Goal: Task Accomplishment & Management: Use online tool/utility

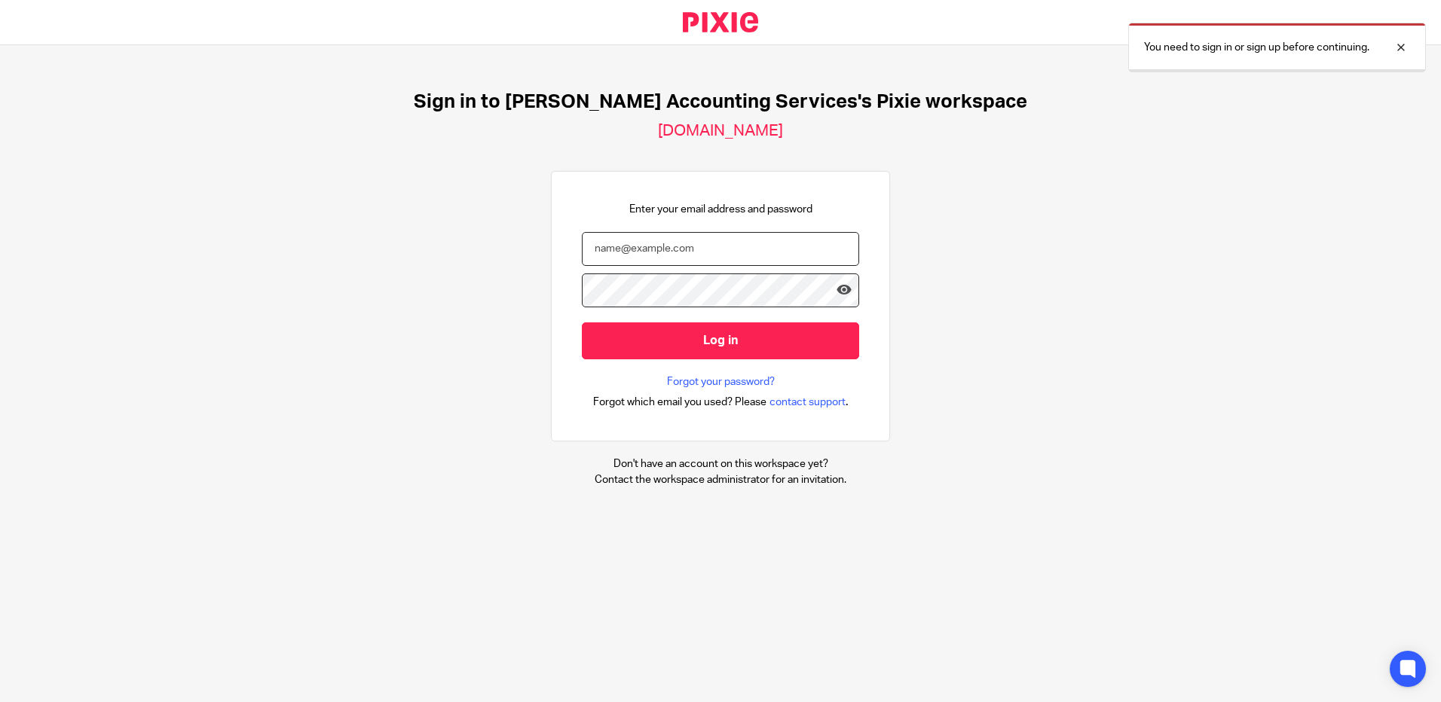
type input "prince@turpinaccounting.co.uk"
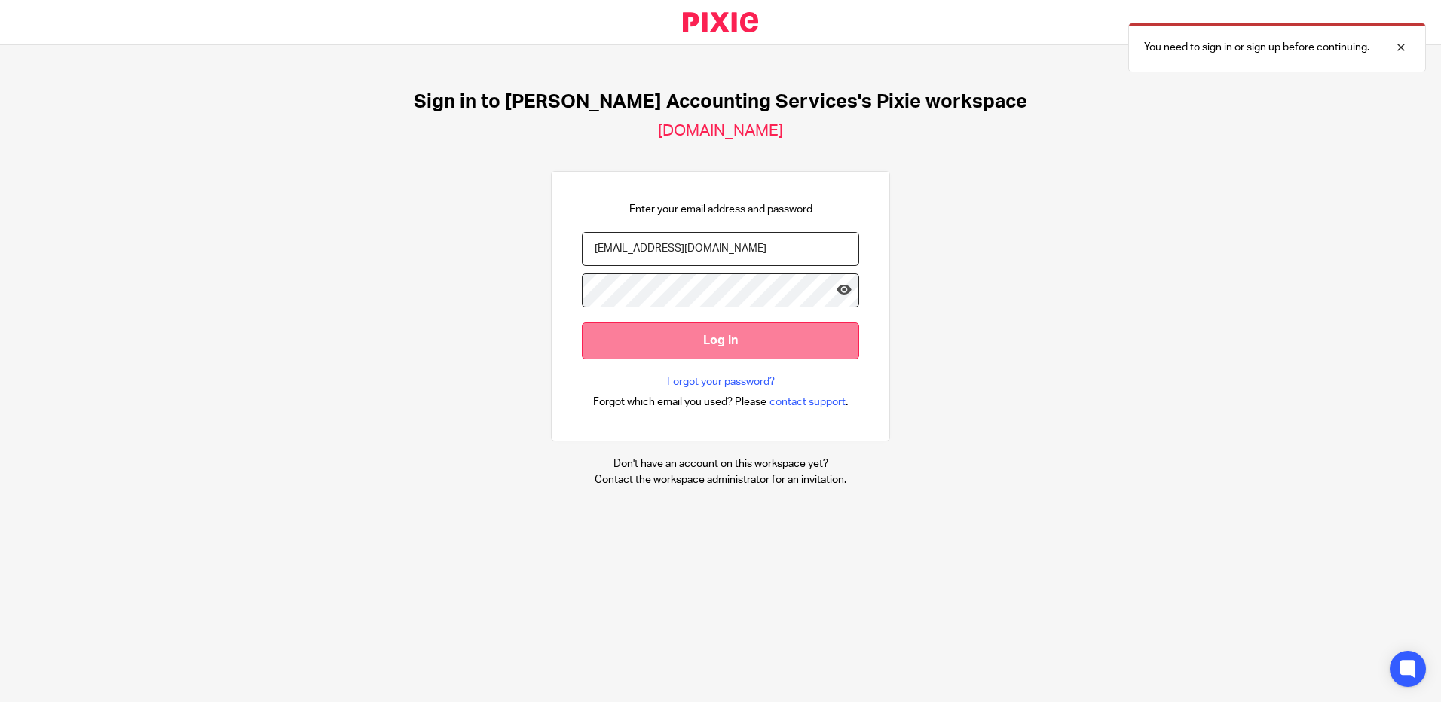
click at [657, 350] on input "Log in" at bounding box center [720, 341] width 277 height 37
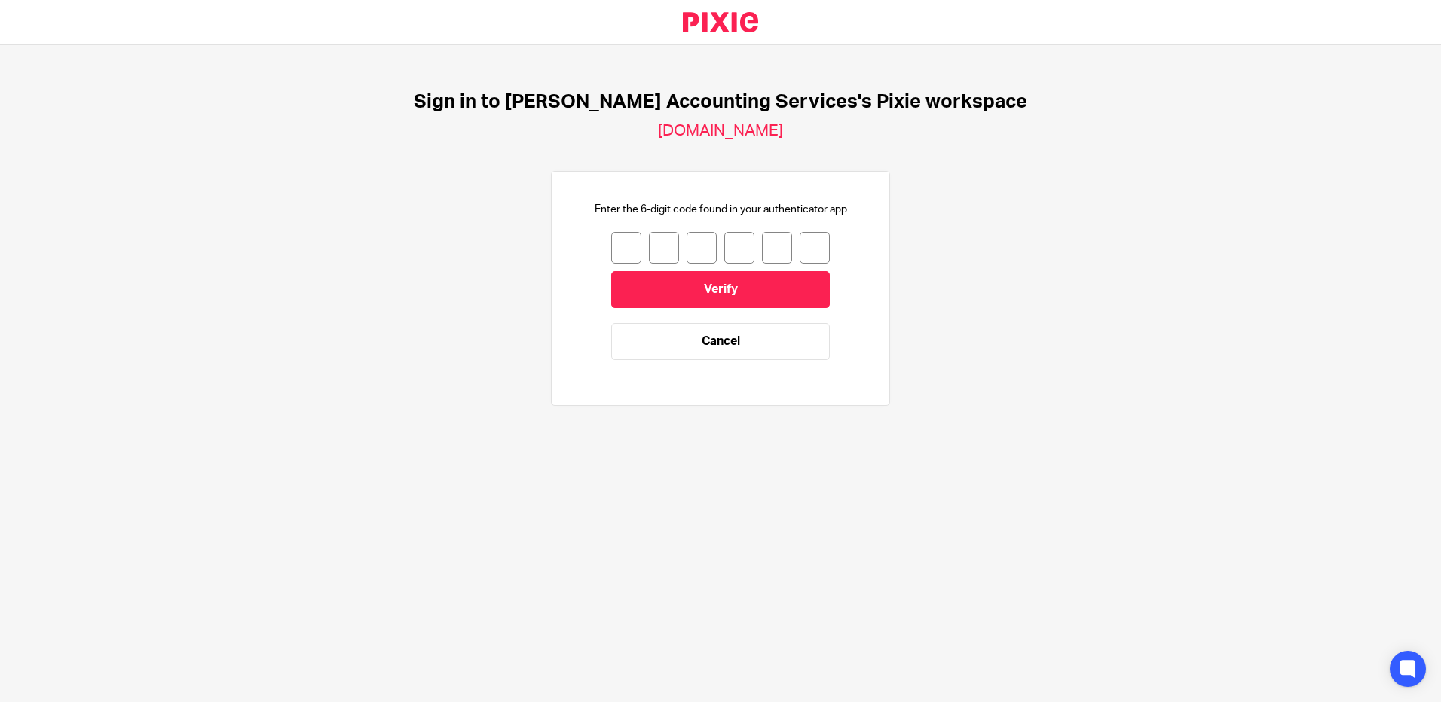
click at [613, 248] on input "number" at bounding box center [626, 248] width 30 height 32
click at [613, 250] on input "number" at bounding box center [626, 248] width 30 height 32
type input "3"
type input "5"
type input "3"
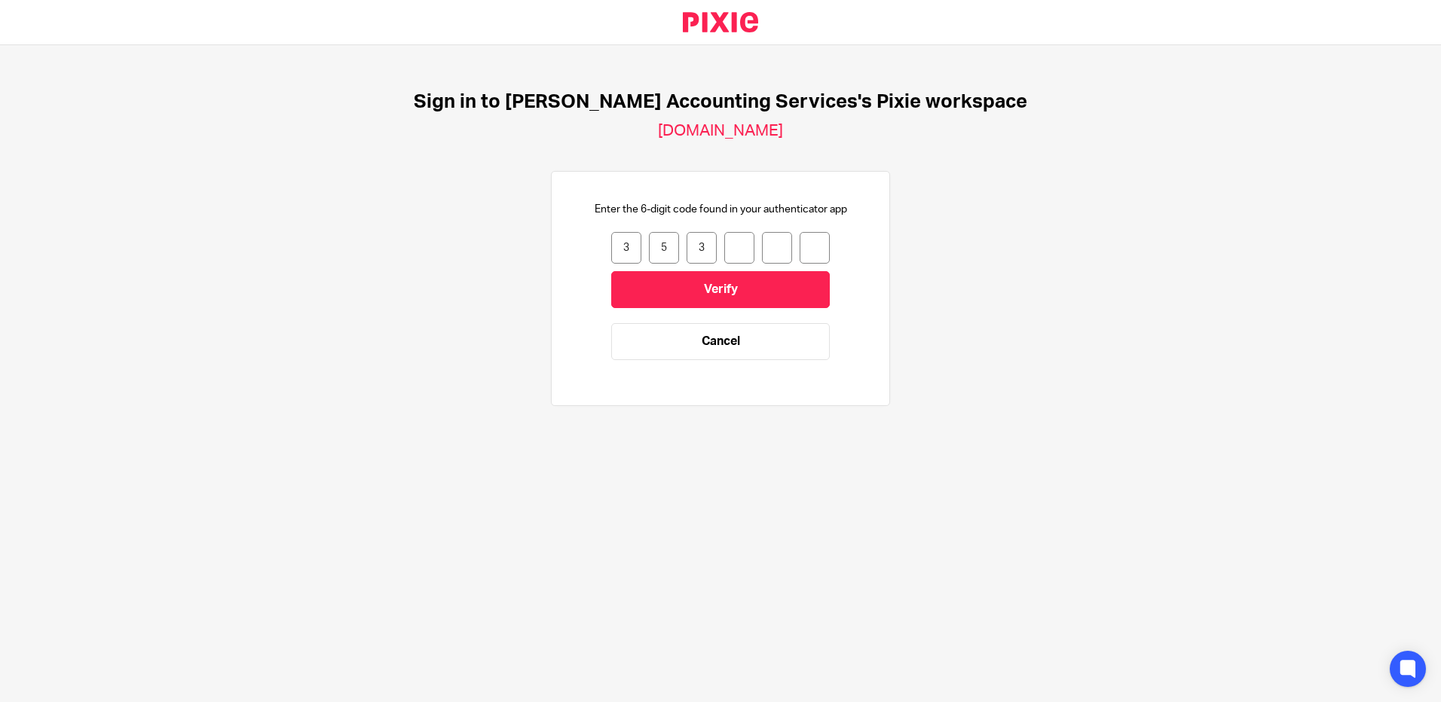
type input "7"
type input "5"
click at [710, 298] on input "Verify" at bounding box center [720, 289] width 219 height 37
click at [619, 244] on input "number" at bounding box center [626, 248] width 30 height 32
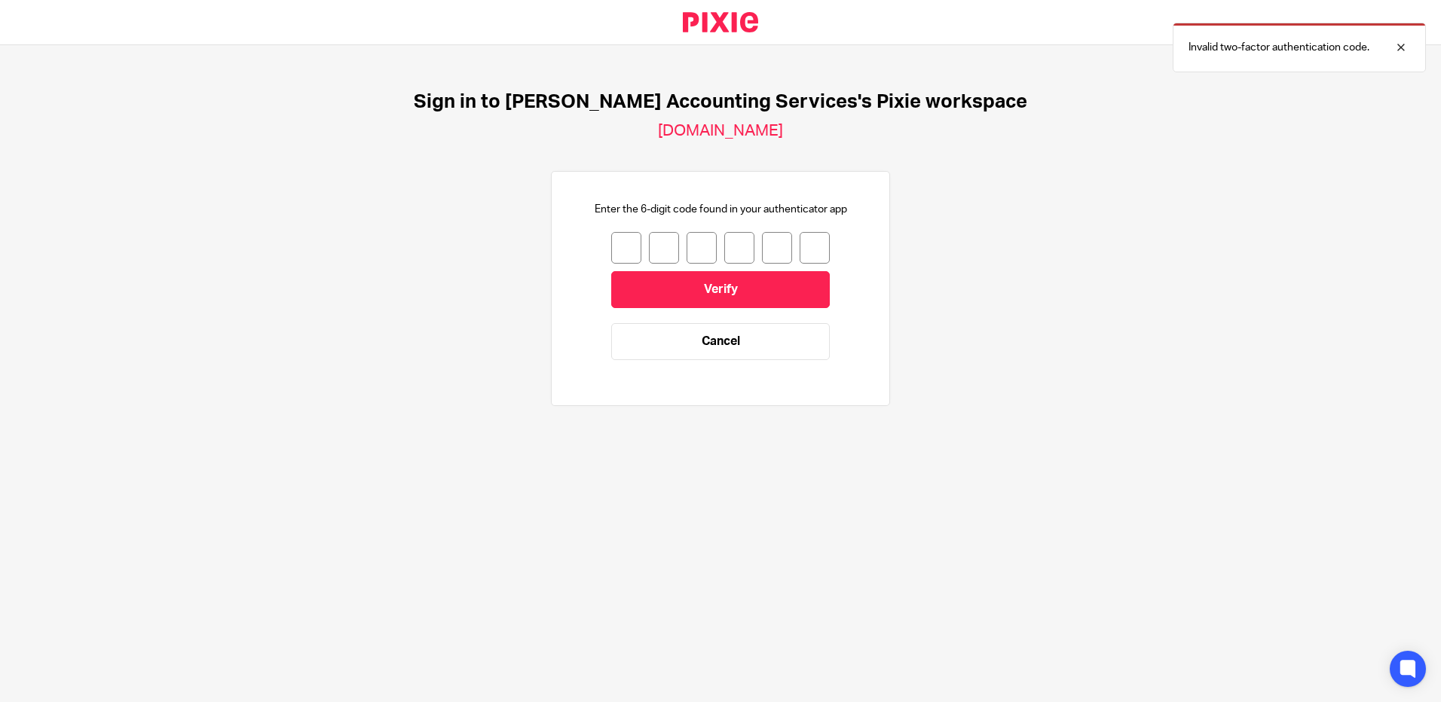
type input "3"
type input "9"
type input "1"
type input "6"
type input "4"
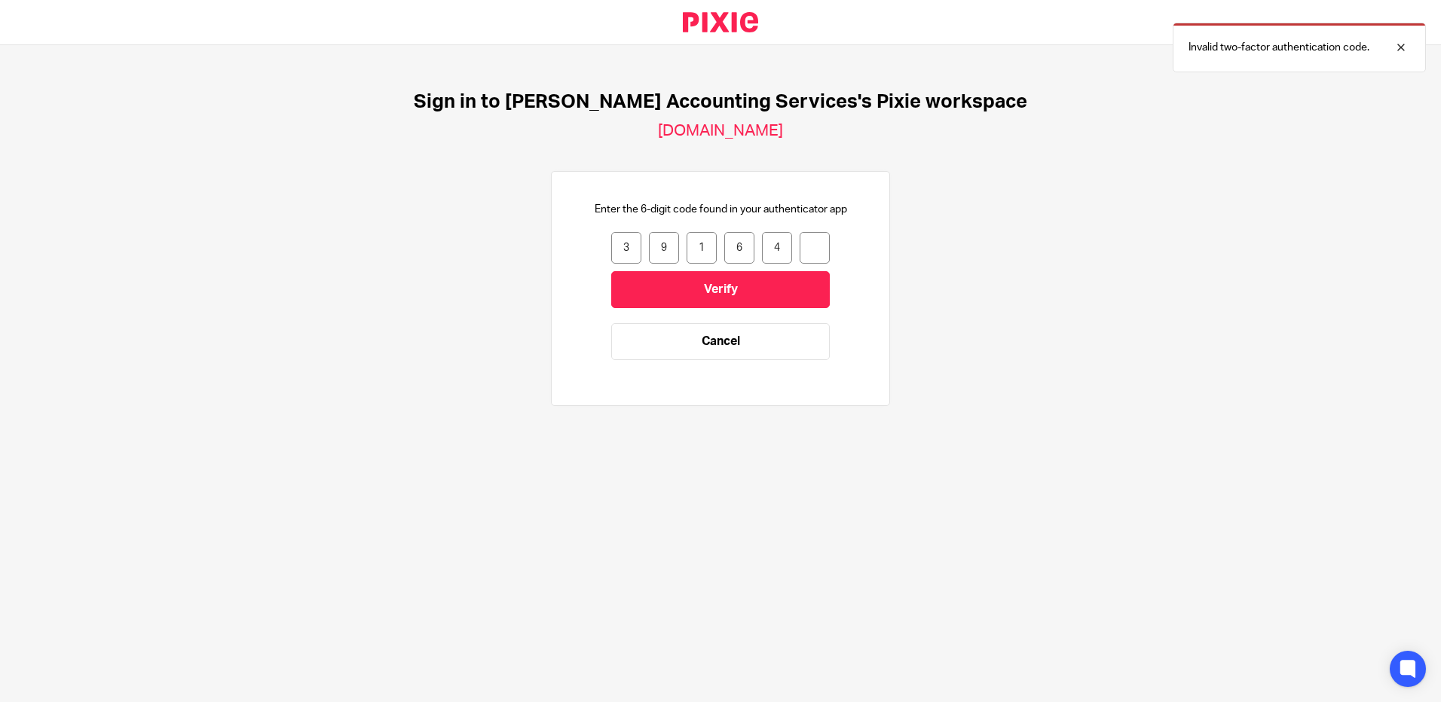
type input "1"
click at [727, 295] on input "Verify" at bounding box center [720, 289] width 219 height 37
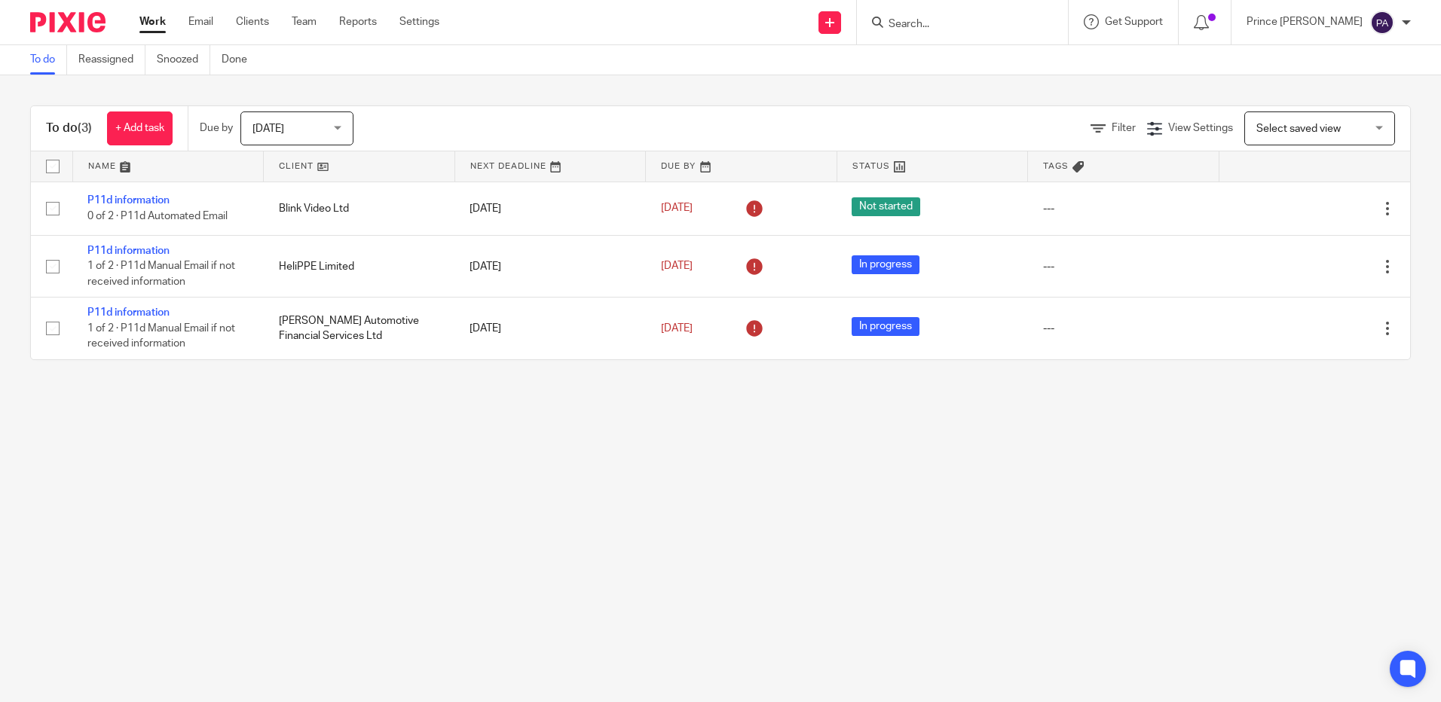
click at [978, 482] on main "To do Reassigned Snoozed Done To do (3) + Add task Due by Today Today Today Tom…" at bounding box center [720, 351] width 1441 height 702
click at [944, 31] on input "Search" at bounding box center [955, 25] width 136 height 14
